Goal: Task Accomplishment & Management: Manage account settings

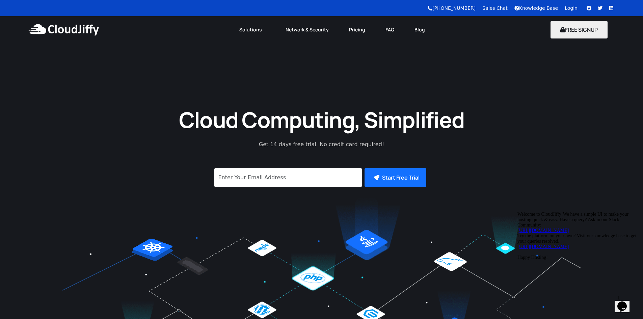
click at [567, 10] on link "Login" at bounding box center [571, 7] width 13 height 5
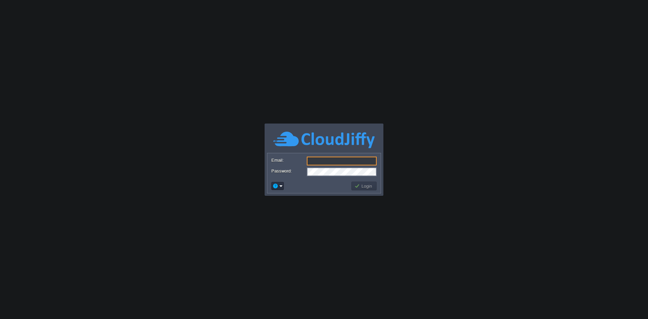
type input "[EMAIL_ADDRESS][DOMAIN_NAME]"
click at [330, 159] on input "[EMAIL_ADDRESS][DOMAIN_NAME]" at bounding box center [342, 161] width 70 height 9
click at [492, 144] on body "Application Platform v.8.10.2 Email: [EMAIL_ADDRESS][DOMAIN_NAME] Password: Log…" at bounding box center [324, 159] width 648 height 319
click at [366, 188] on button "Login" at bounding box center [364, 186] width 20 height 6
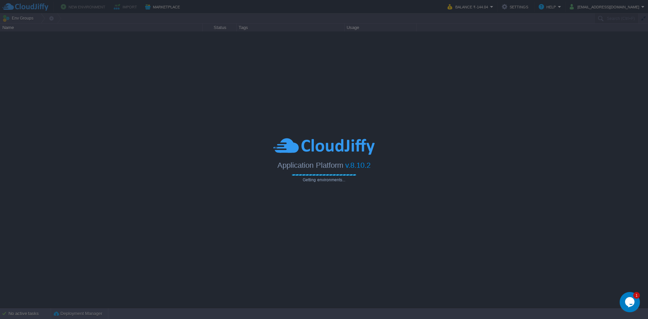
type input "Search (Ctrl+F)"
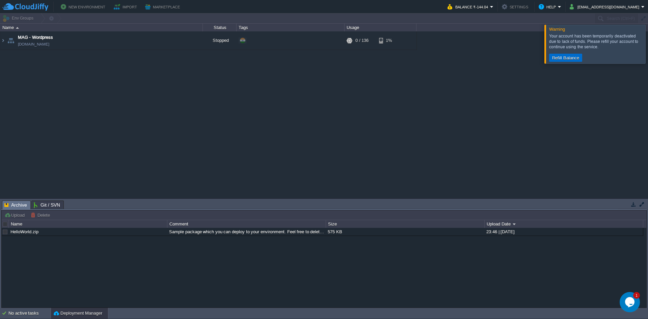
click at [566, 56] on button "Refill Balance" at bounding box center [565, 58] width 31 height 6
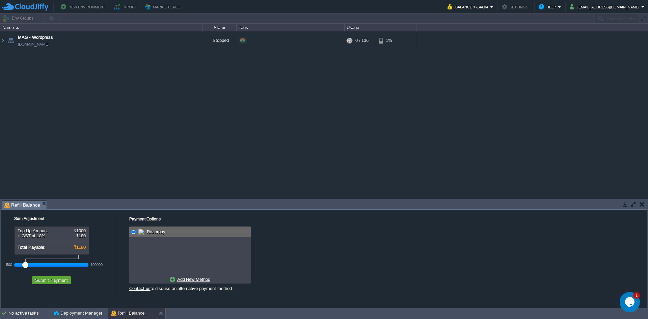
drag, startPoint x: 32, startPoint y: 266, endPoint x: 24, endPoint y: 267, distance: 7.5
click at [24, 267] on div at bounding box center [25, 265] width 6 height 6
click at [23, 267] on div at bounding box center [25, 265] width 6 height 6
click at [20, 267] on div at bounding box center [52, 265] width 70 height 6
click at [20, 267] on div at bounding box center [20, 265] width 6 height 6
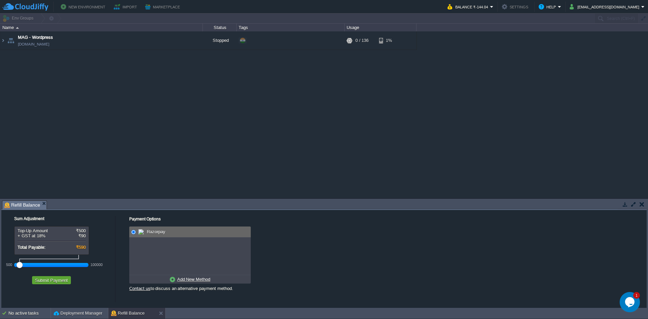
drag, startPoint x: 19, startPoint y: 266, endPoint x: 14, endPoint y: 266, distance: 4.4
click at [14, 266] on div "500 100000" at bounding box center [51, 264] width 74 height 11
drag, startPoint x: 21, startPoint y: 266, endPoint x: 16, endPoint y: 266, distance: 5.4
click at [16, 266] on div "500 100000" at bounding box center [51, 264] width 74 height 11
drag, startPoint x: 21, startPoint y: 266, endPoint x: 7, endPoint y: 268, distance: 14.0
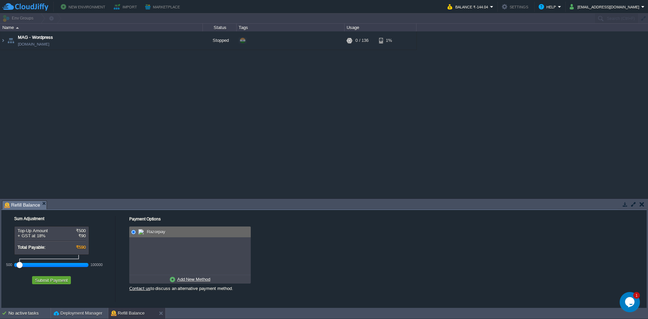
click at [7, 268] on div "500 100000" at bounding box center [55, 263] width 101 height 16
